Goal: Check status: Check status

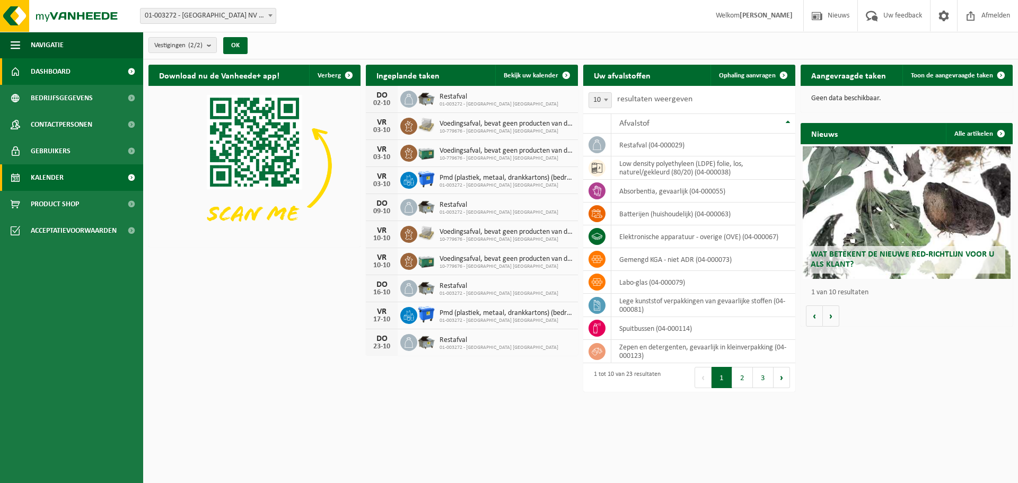
click at [68, 179] on link "Kalender" at bounding box center [71, 177] width 143 height 27
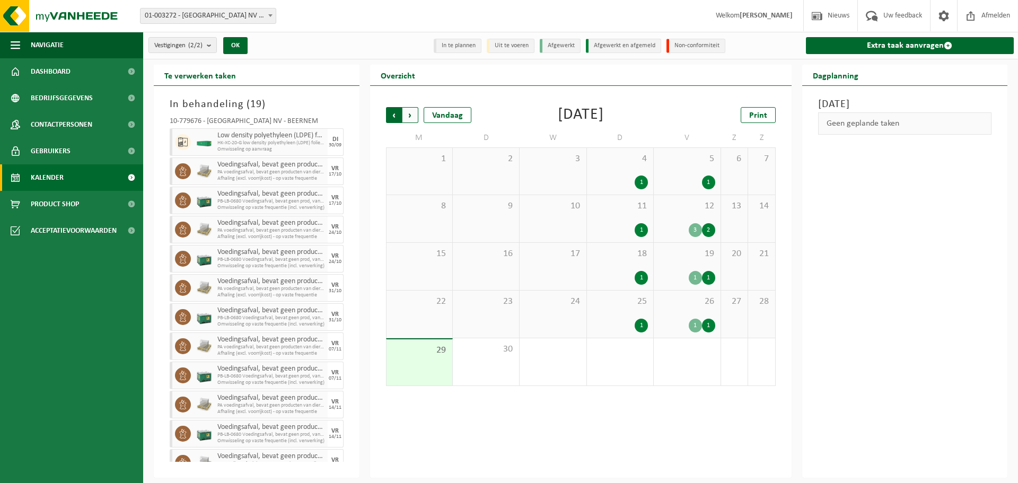
click at [405, 108] on span "Volgende" at bounding box center [410, 115] width 16 height 16
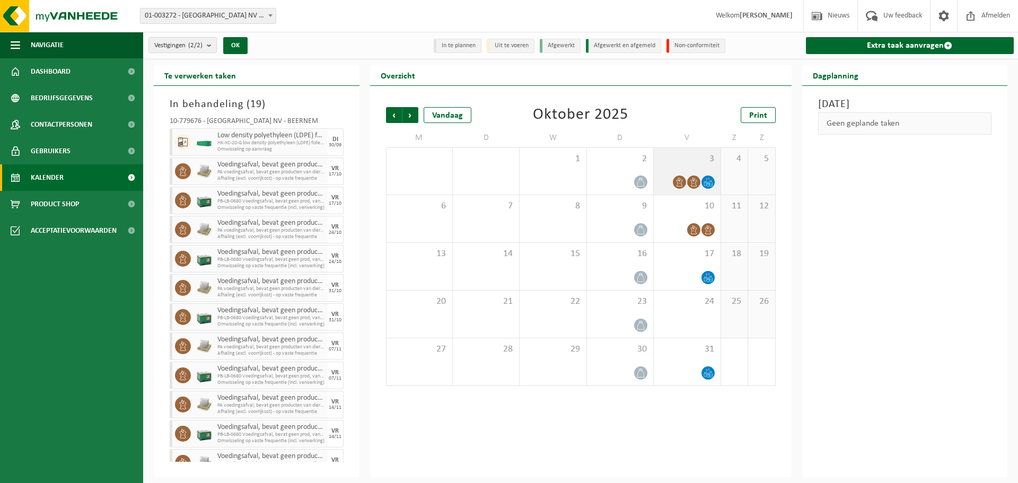
click at [681, 161] on span "3" at bounding box center [687, 159] width 56 height 12
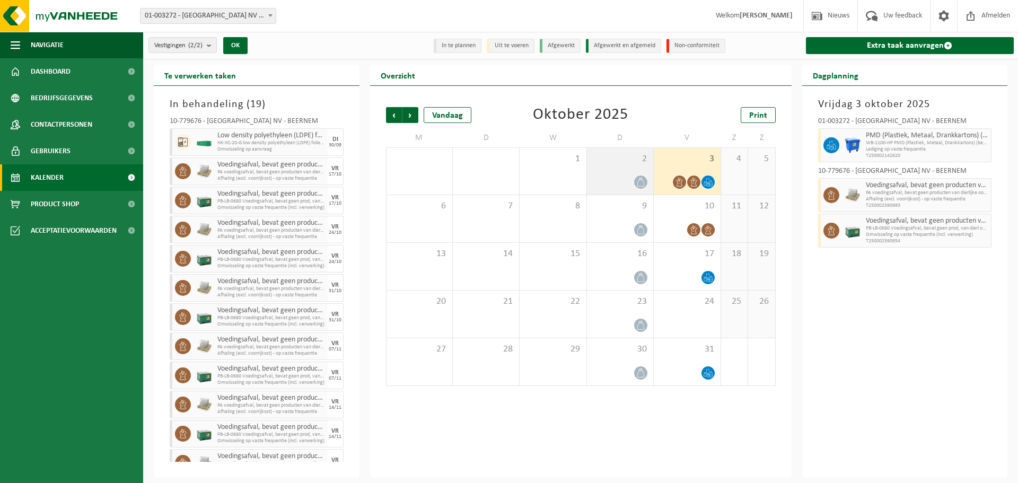
click at [623, 161] on span "2" at bounding box center [620, 159] width 56 height 12
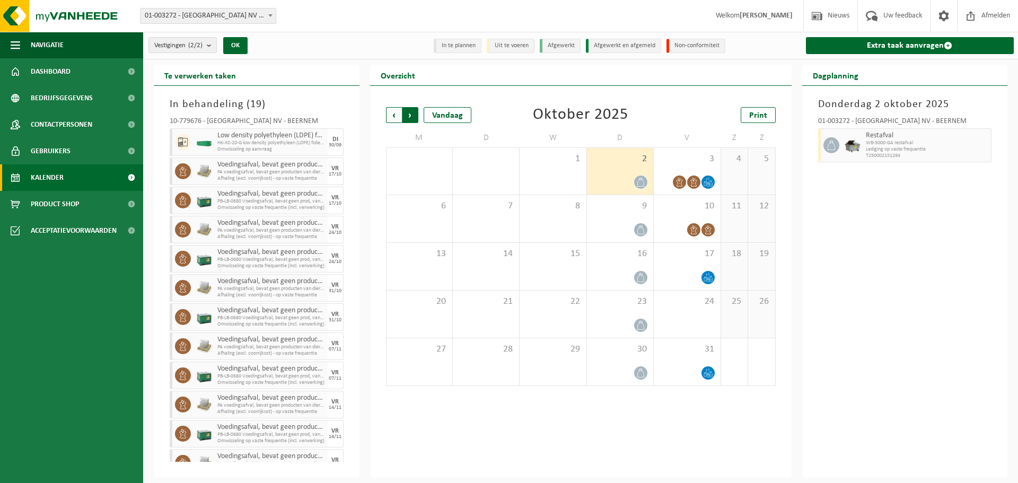
click at [399, 118] on span "Vorige" at bounding box center [394, 115] width 16 height 16
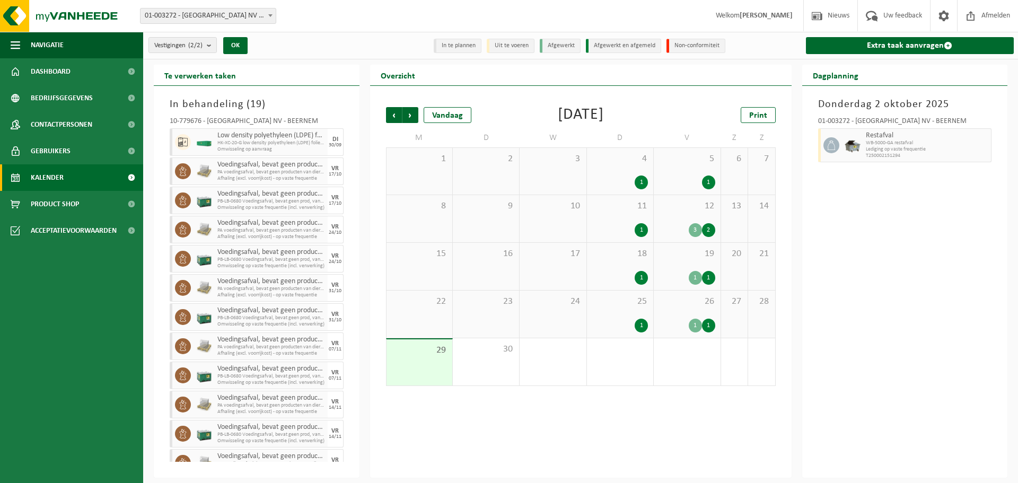
click at [335, 21] on div "Vestiging: 01-003272 - BELGOSUC NV - BEERNEM 10-779676 - BELGOSUC NV - BEERNEM …" at bounding box center [509, 16] width 1018 height 32
click at [84, 19] on img at bounding box center [63, 16] width 127 height 32
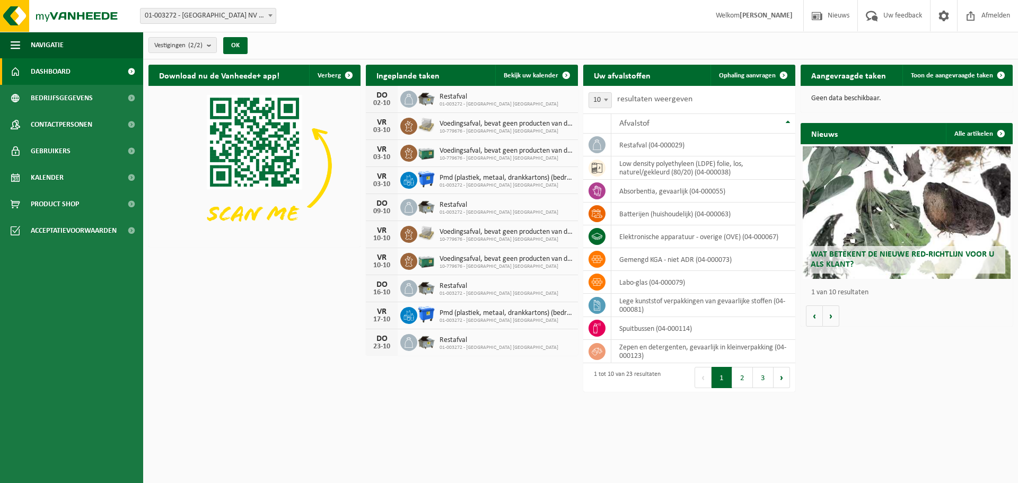
click at [267, 319] on div "Download nu de Vanheede+ app! Verberg Ingeplande taken Bekijk uw kalender DO 02…" at bounding box center [580, 211] width 869 height 304
click at [96, 171] on link "Kalender" at bounding box center [71, 177] width 143 height 27
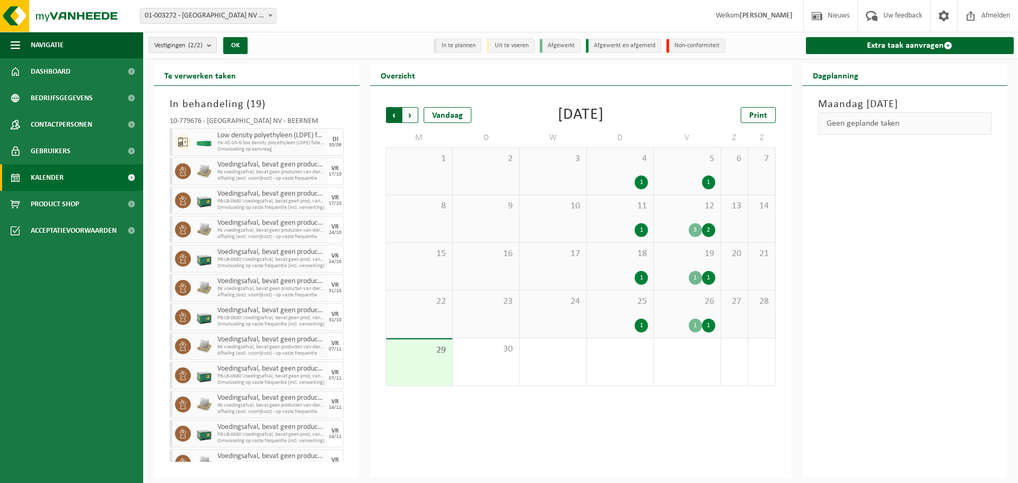
click at [413, 109] on span "Volgende" at bounding box center [410, 115] width 16 height 16
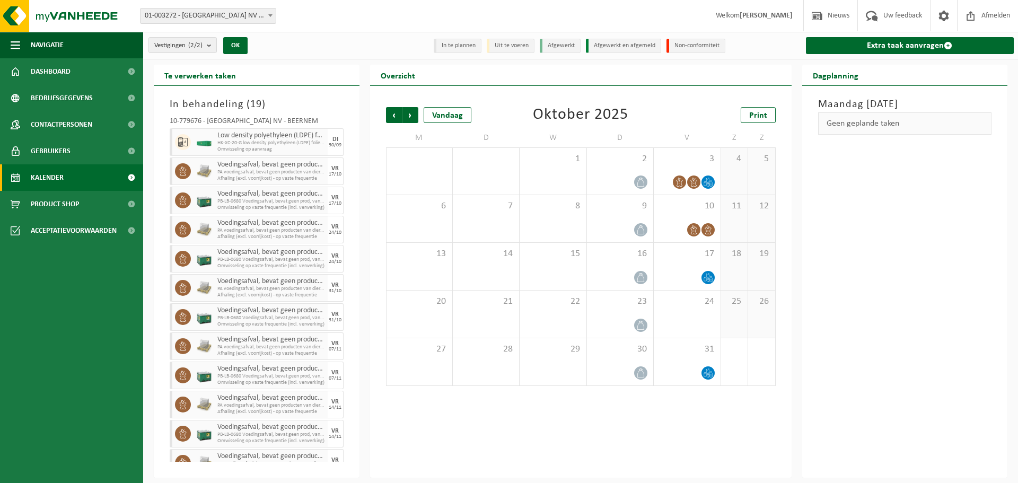
click at [55, 182] on span "Kalender" at bounding box center [47, 177] width 33 height 27
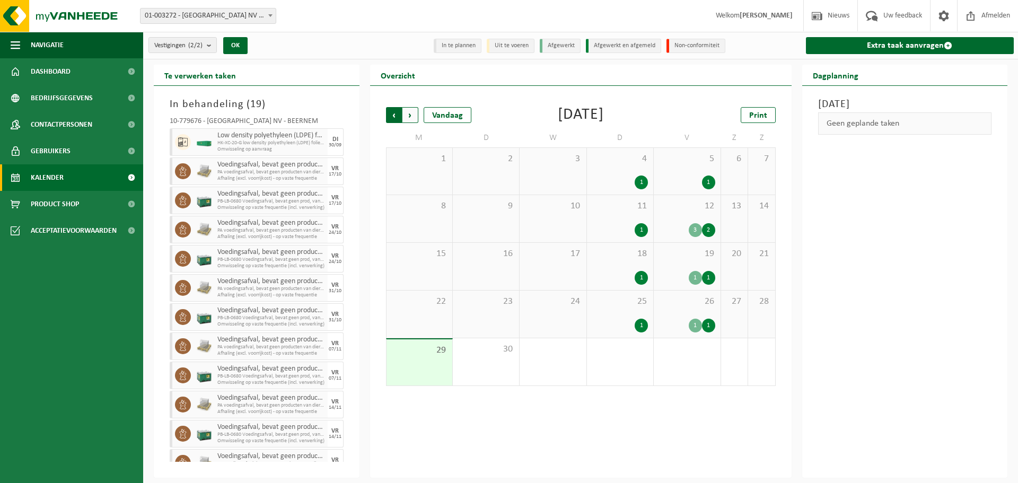
click at [409, 121] on span "Volgende" at bounding box center [410, 115] width 16 height 16
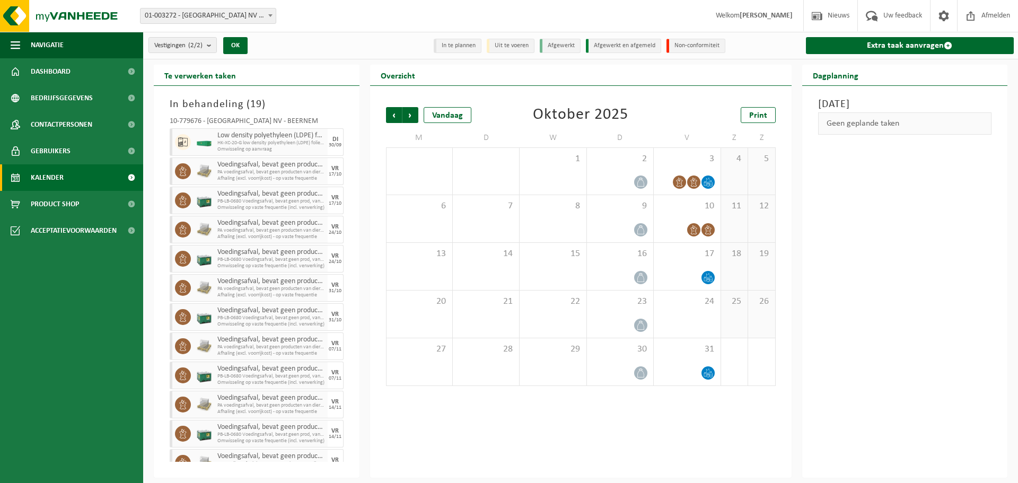
click at [332, 53] on div "Vestigingen (2/2) Alles selecteren Alles deselecteren Actieve selecteren BELGOS…" at bounding box center [252, 45] width 219 height 23
click at [393, 114] on span "Vorige" at bounding box center [394, 115] width 16 height 16
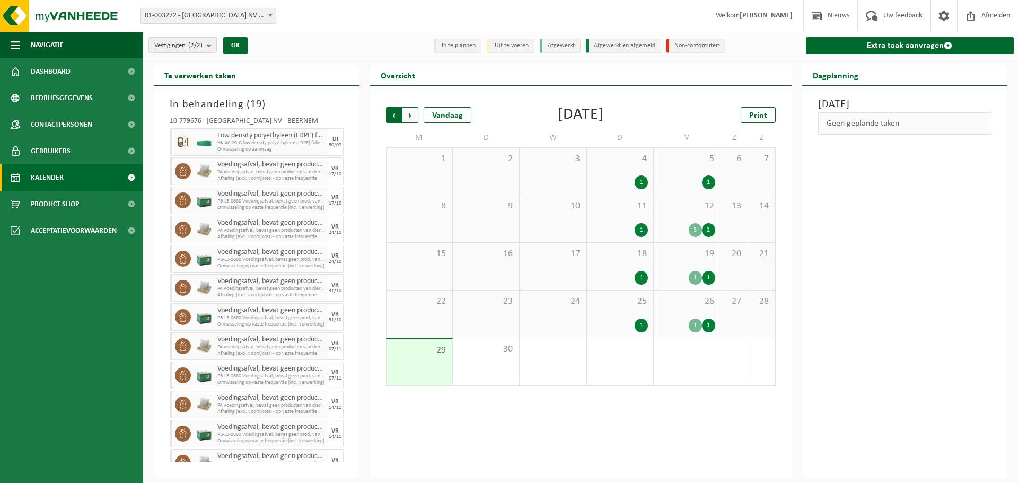
click at [414, 111] on span "Volgende" at bounding box center [410, 115] width 16 height 16
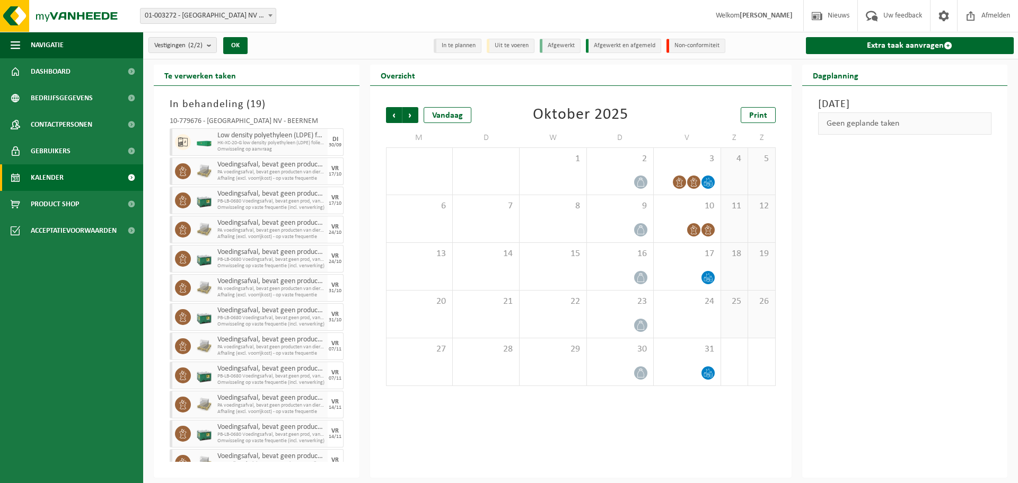
click at [371, 41] on div "Vestigingen (2/2) Alles selecteren Alles deselecteren Actieve selecteren BELGOS…" at bounding box center [580, 46] width 875 height 28
